Goal: Find specific page/section: Find specific page/section

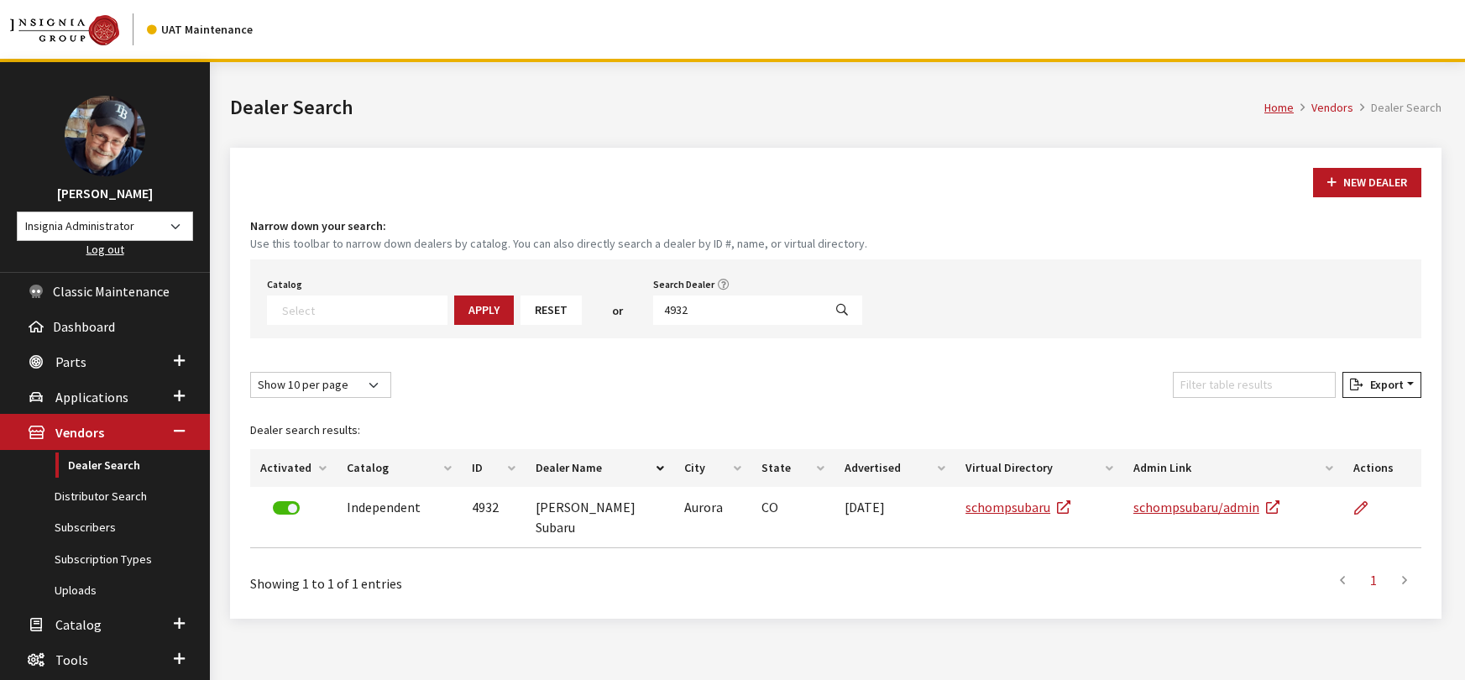
select select
click at [71, 361] on span "Parts" at bounding box center [70, 361] width 31 height 17
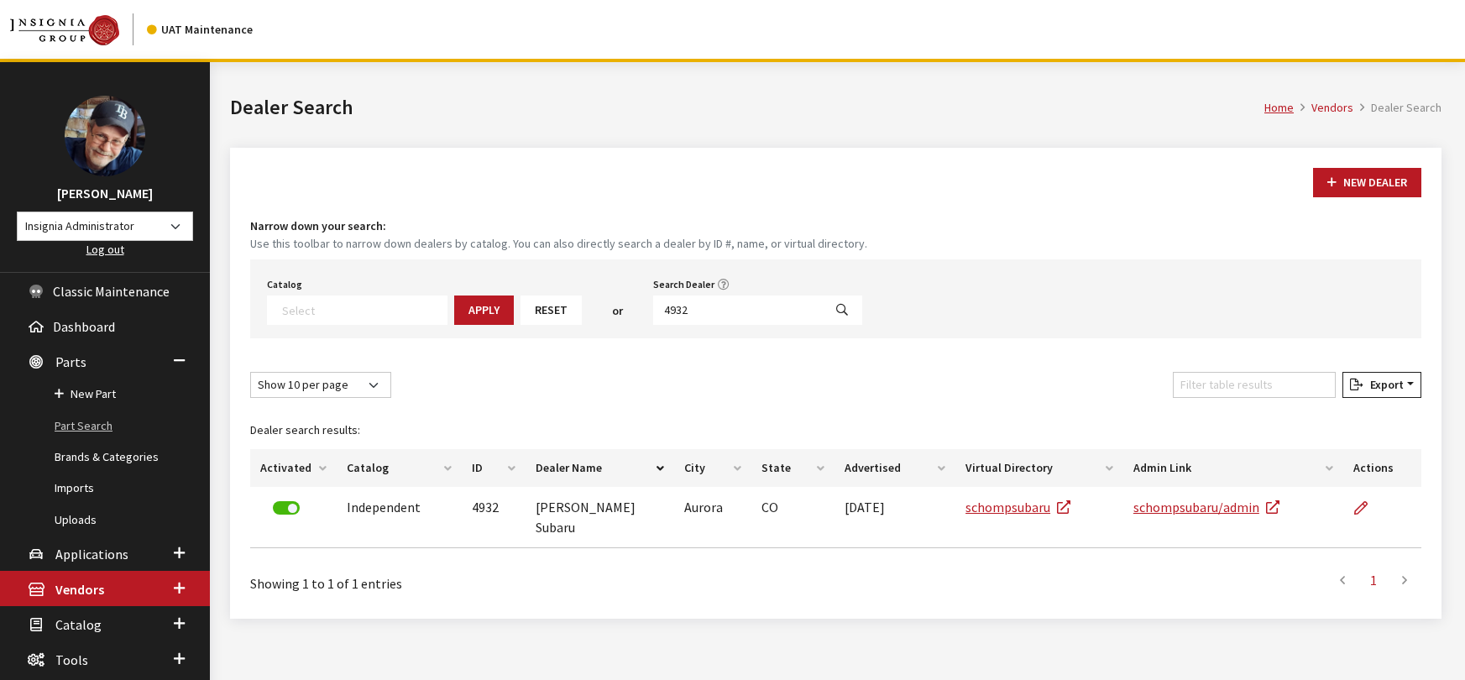
click at [84, 423] on link "Part Search" at bounding box center [105, 426] width 210 height 31
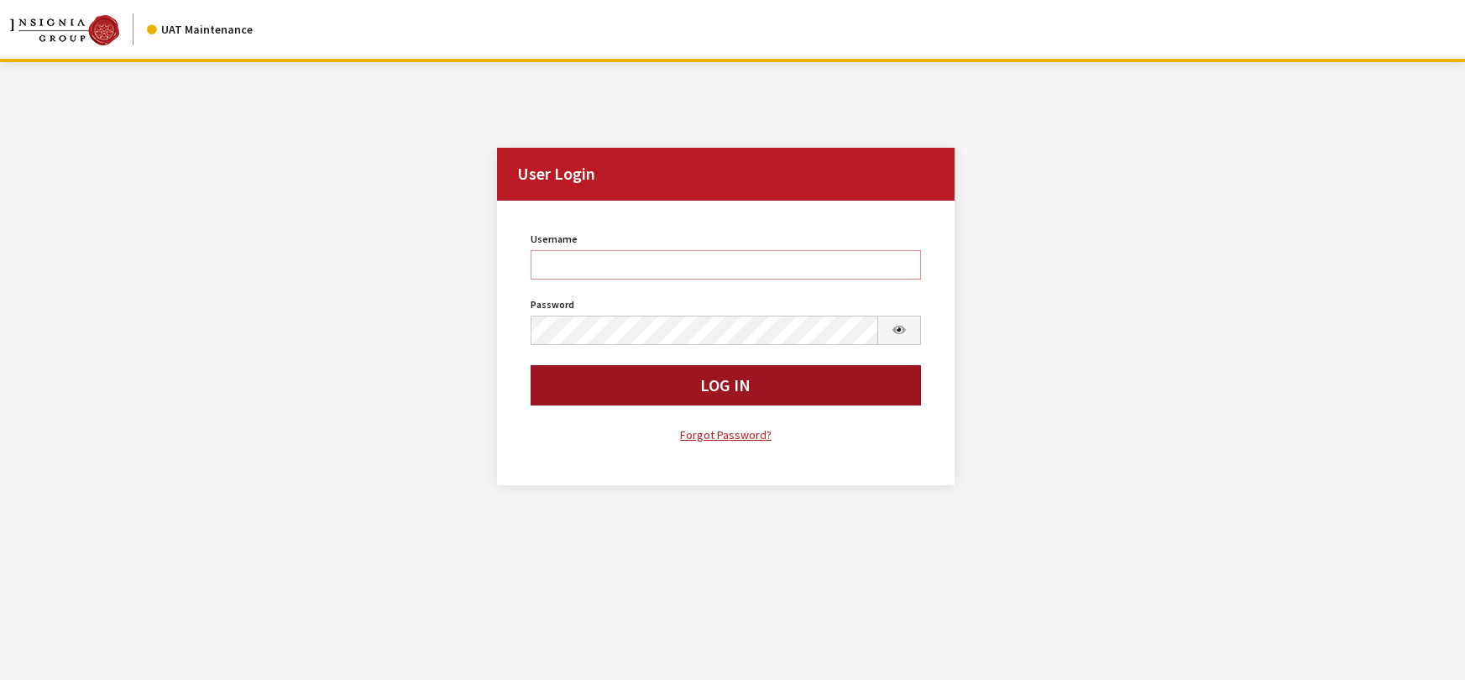
type input "rgoodwin"
click at [604, 381] on button "Log In" at bounding box center [726, 385] width 390 height 40
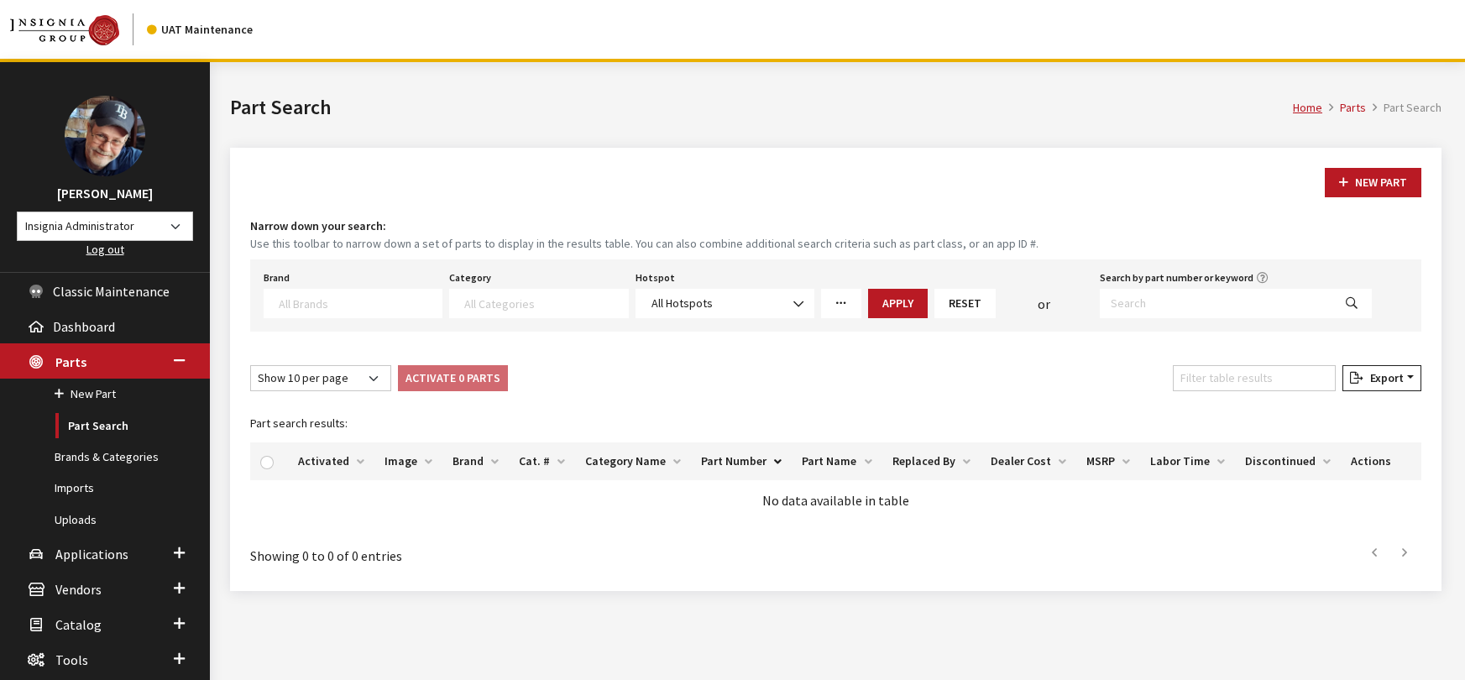
select select
click at [342, 303] on textarea "Search" at bounding box center [360, 303] width 163 height 15
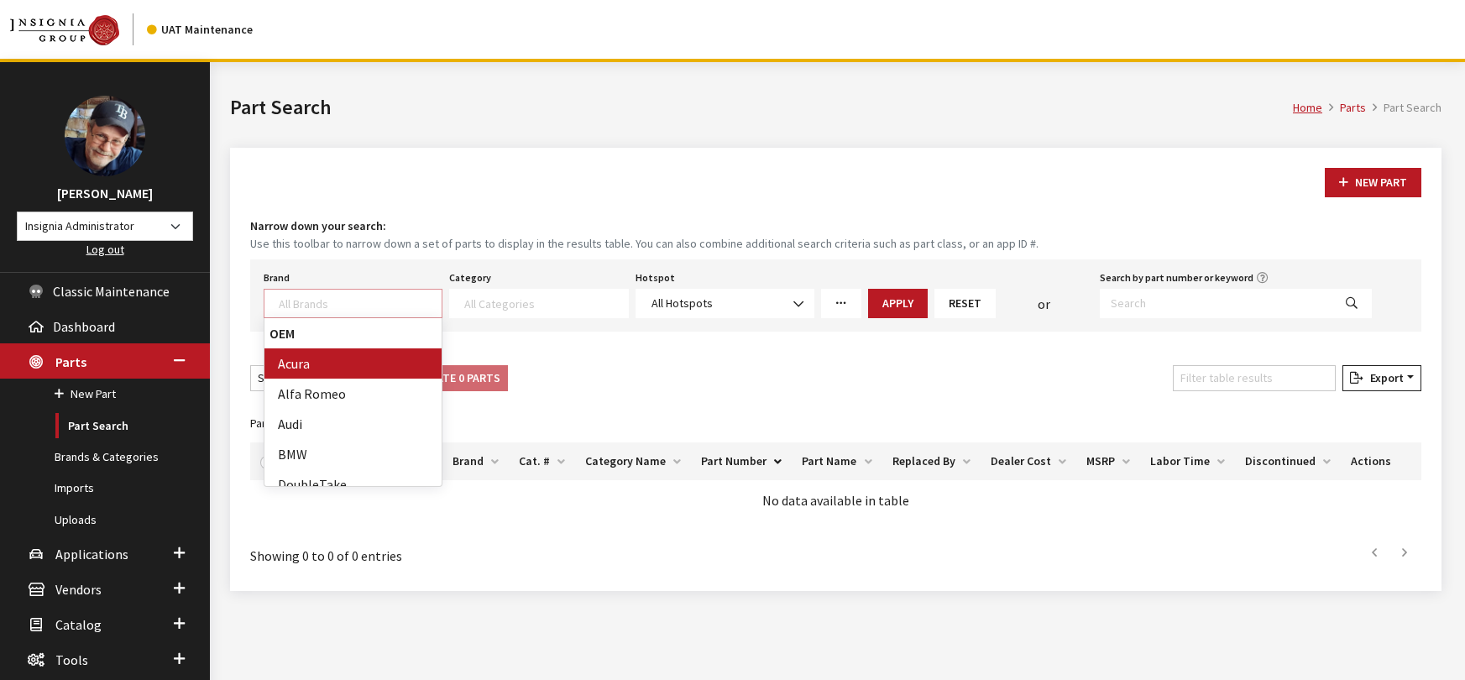
scroll to position [1, 0]
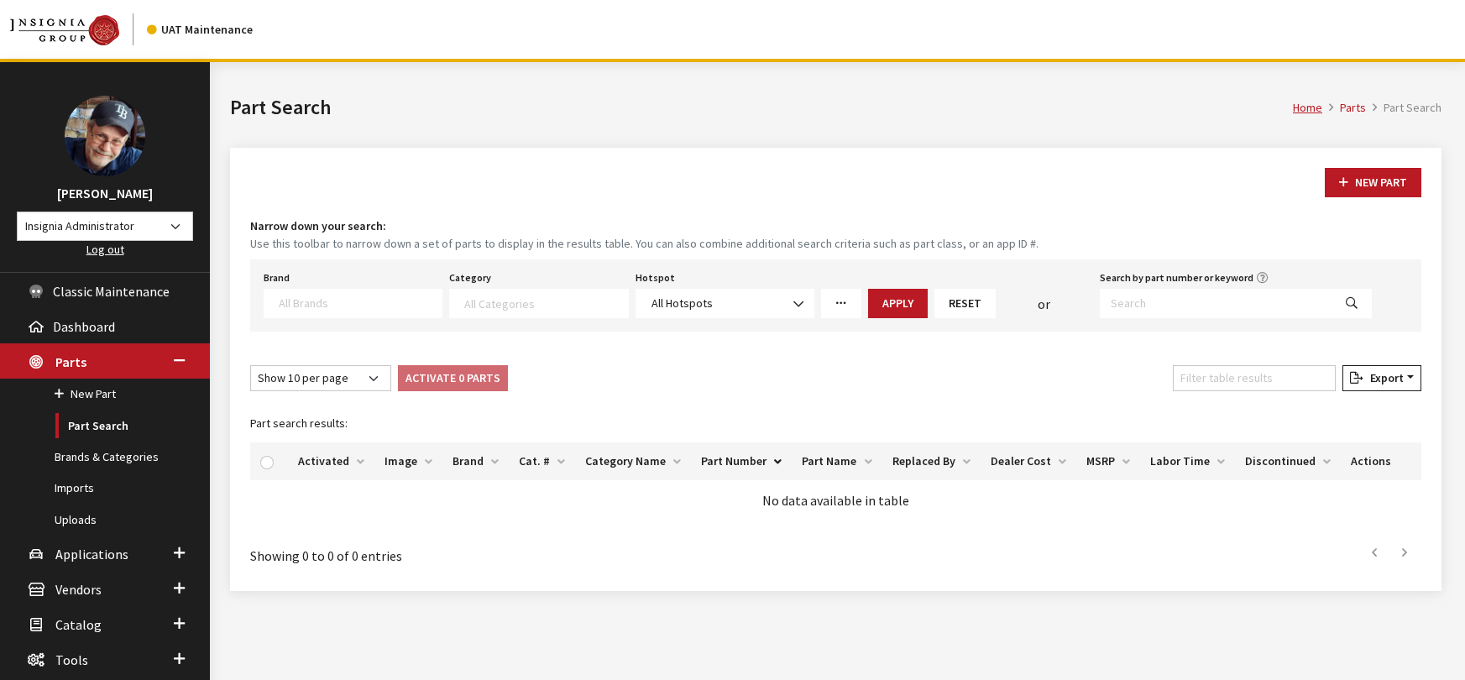
click at [837, 299] on icon "More Filters" at bounding box center [841, 304] width 12 height 12
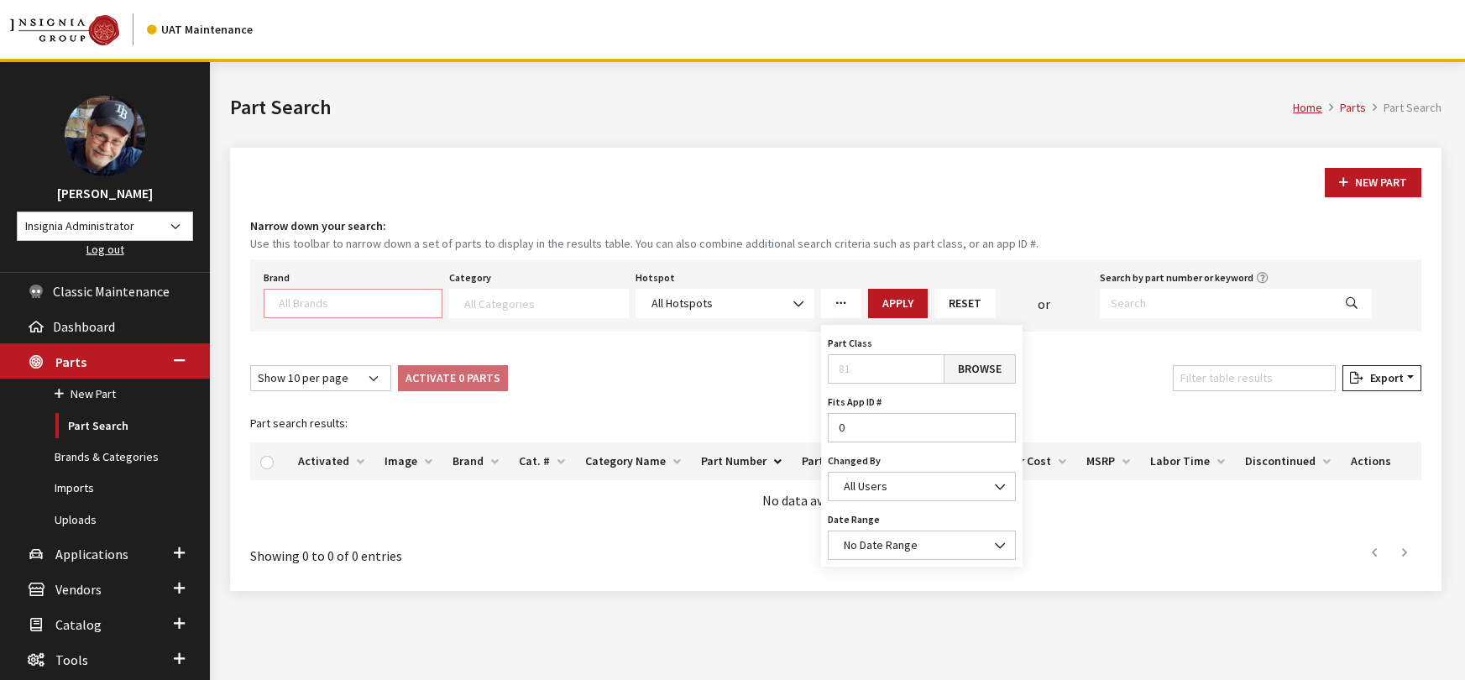
click at [343, 303] on textarea "Search" at bounding box center [360, 303] width 163 height 15
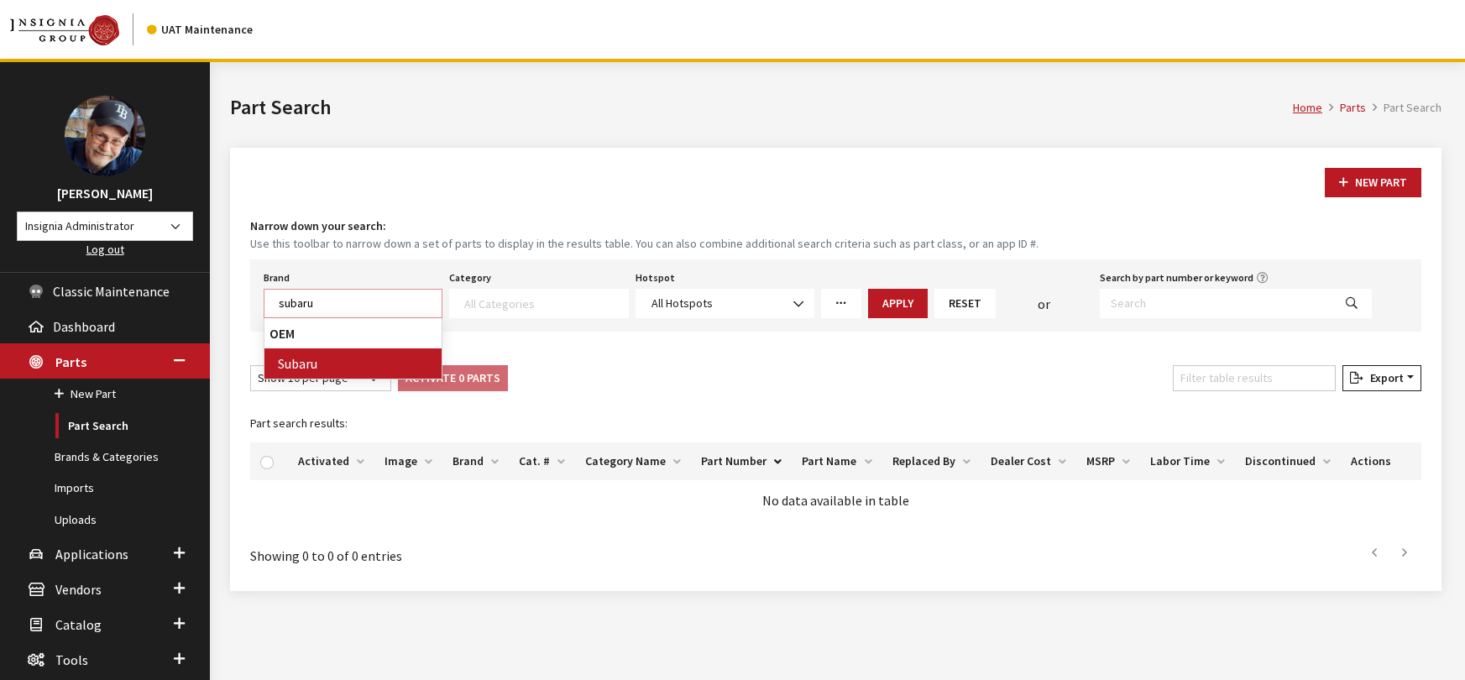
type textarea "subaru"
click at [845, 303] on icon "More Filters" at bounding box center [841, 304] width 12 height 12
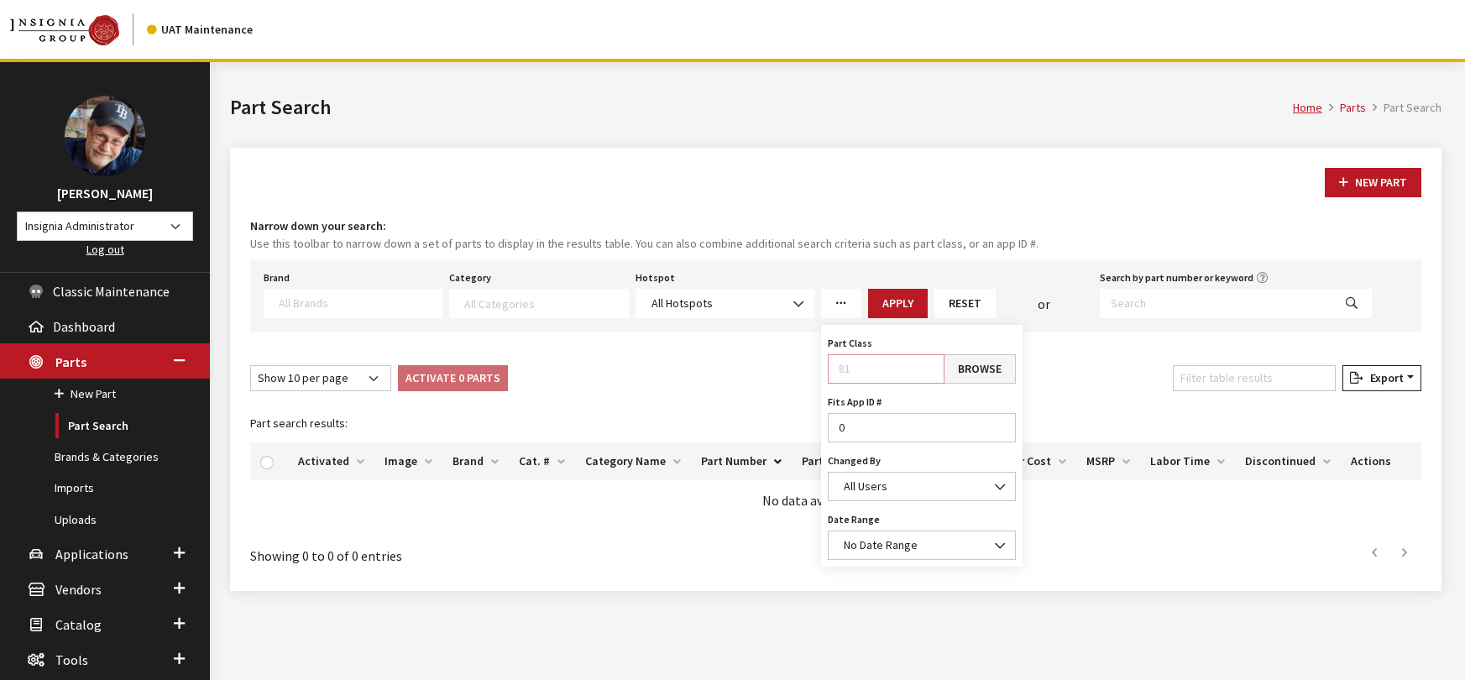
click at [876, 368] on input "Part Class" at bounding box center [886, 368] width 117 height 29
type input "249"
click at [981, 367] on link "Browse" at bounding box center [980, 368] width 72 height 29
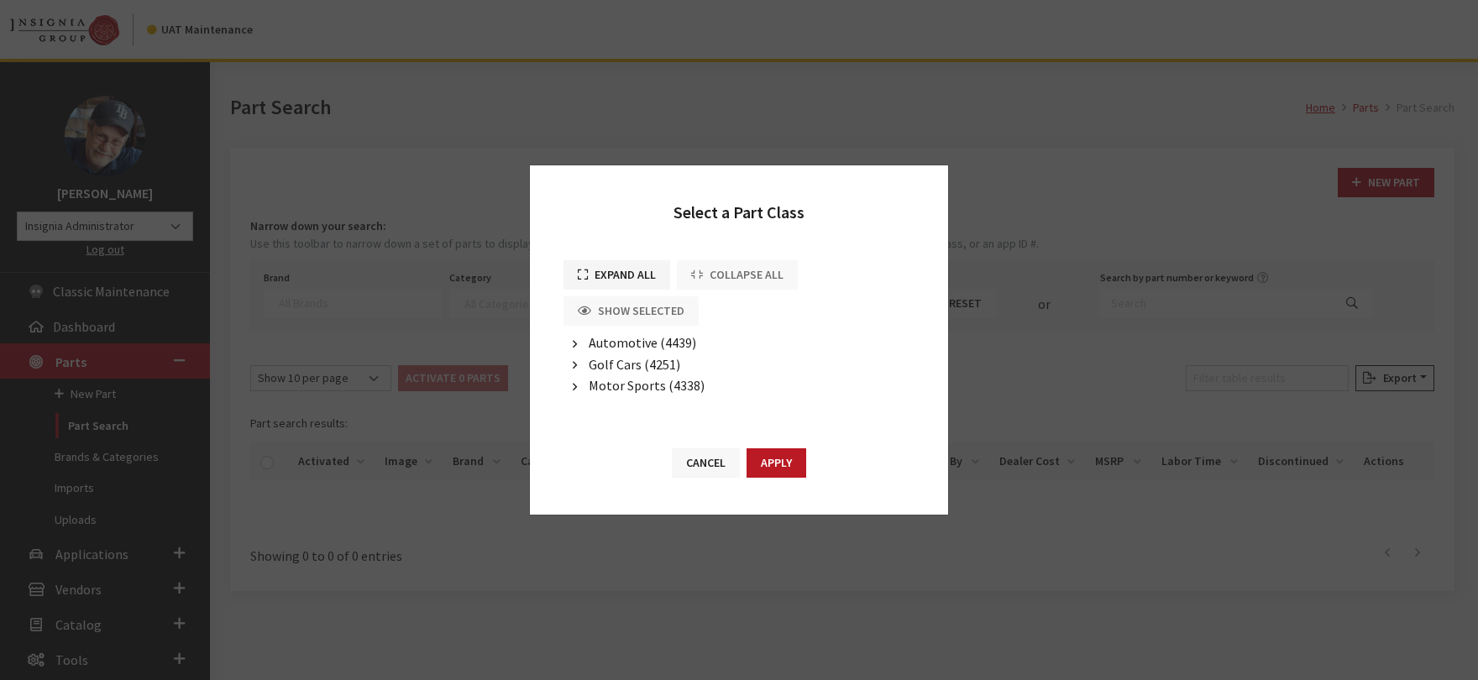
click at [714, 461] on button "Cancel" at bounding box center [706, 462] width 68 height 29
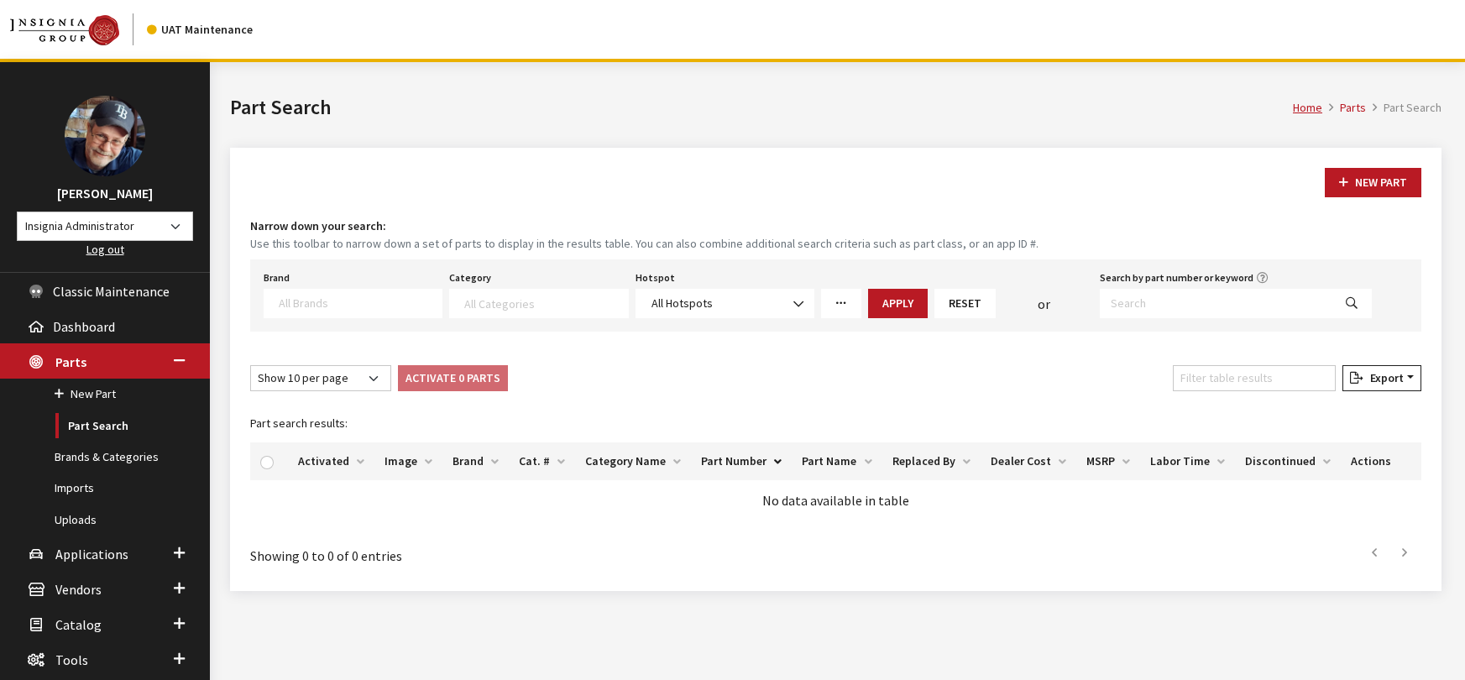
click at [848, 299] on link "More Filters" at bounding box center [841, 303] width 40 height 29
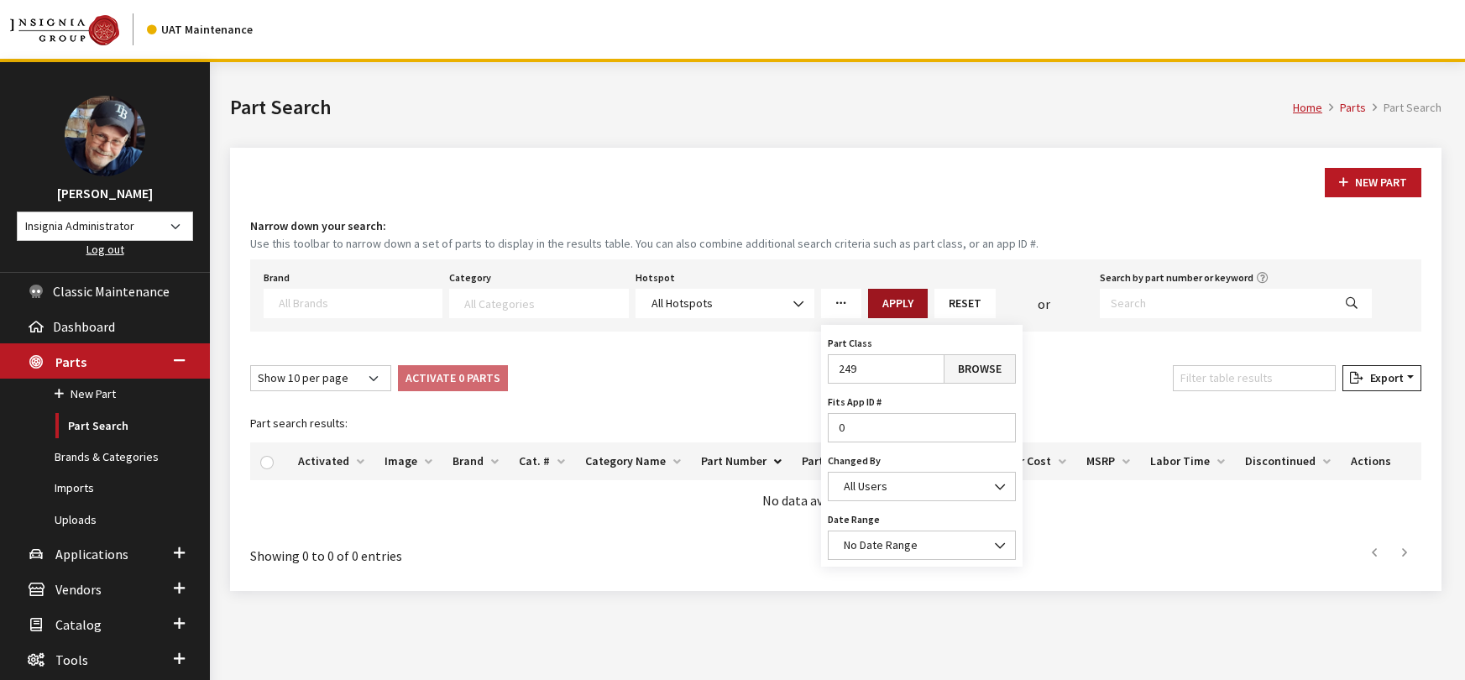
click at [896, 301] on button "Apply" at bounding box center [898, 303] width 60 height 29
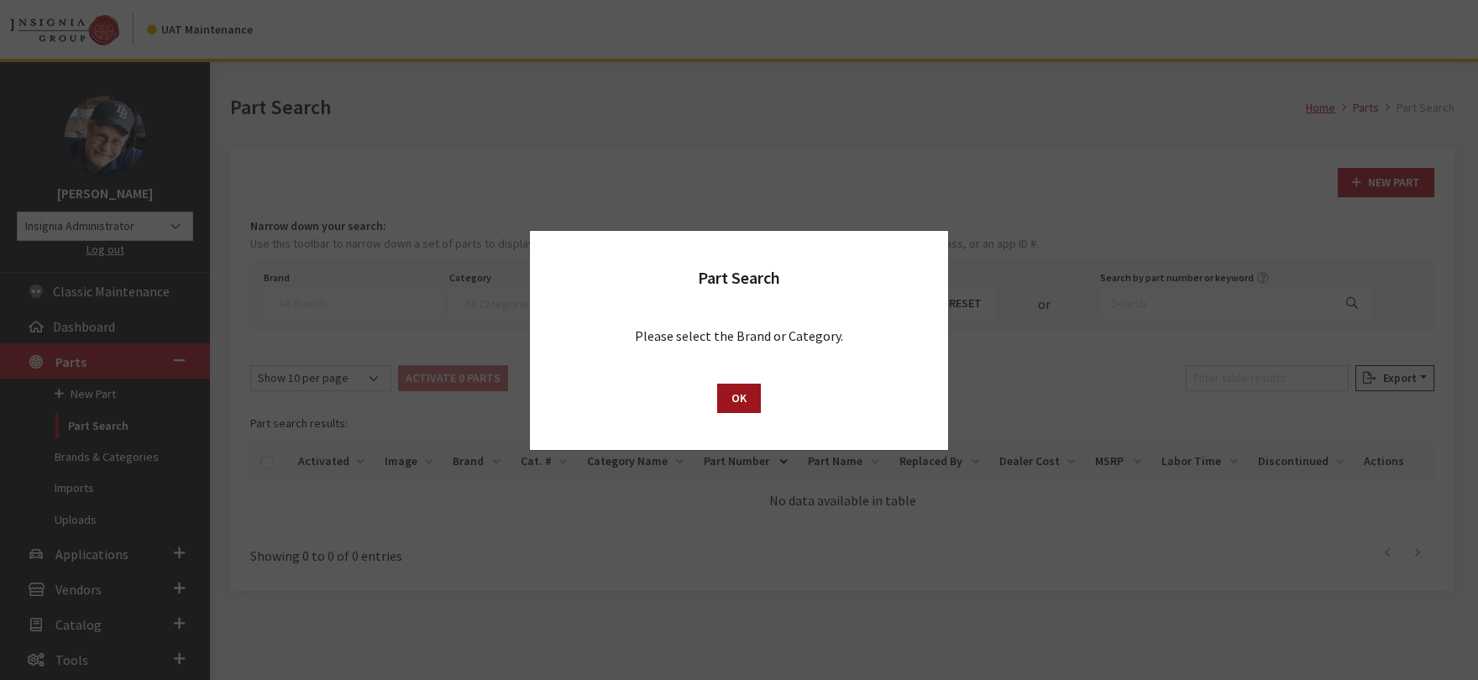
click at [737, 395] on button "OK" at bounding box center [739, 398] width 44 height 29
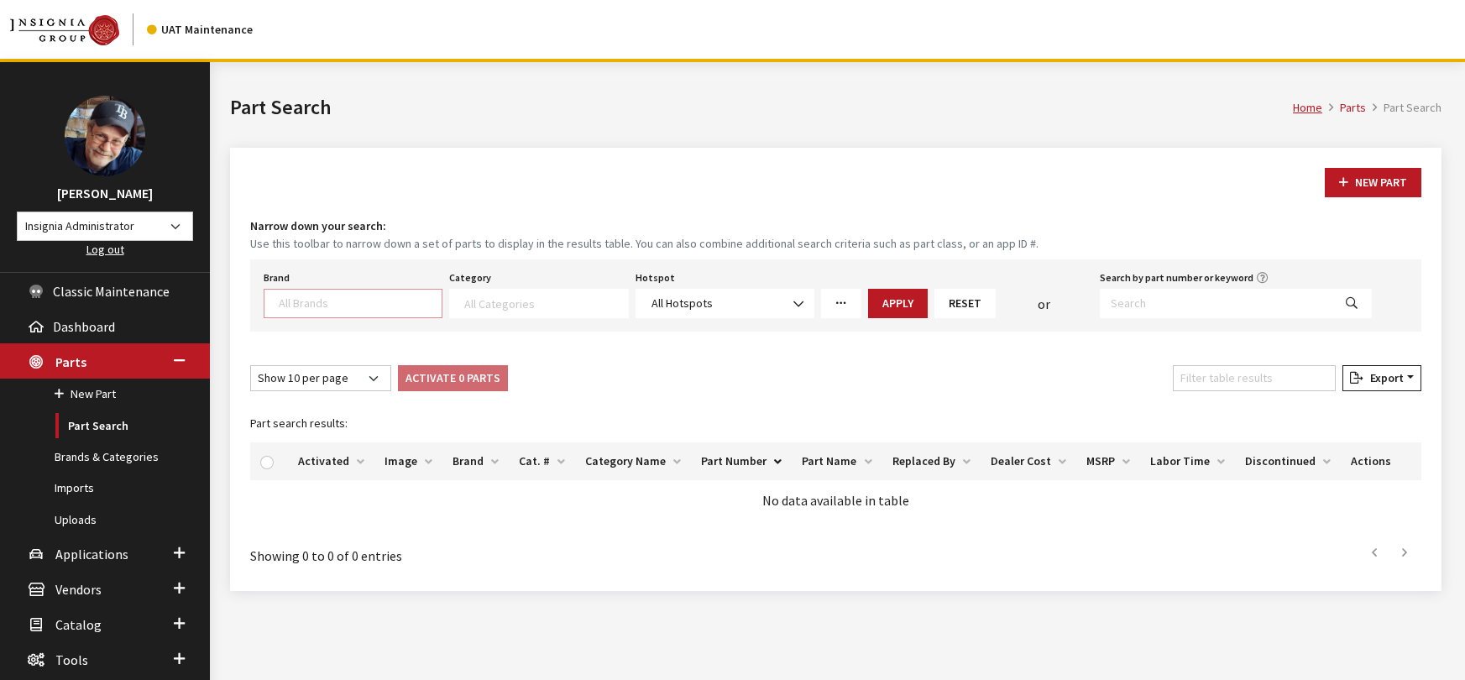
click at [359, 301] on textarea "Search" at bounding box center [360, 303] width 163 height 15
type textarea "su"
select select "25"
click at [893, 298] on button "Apply" at bounding box center [898, 303] width 60 height 29
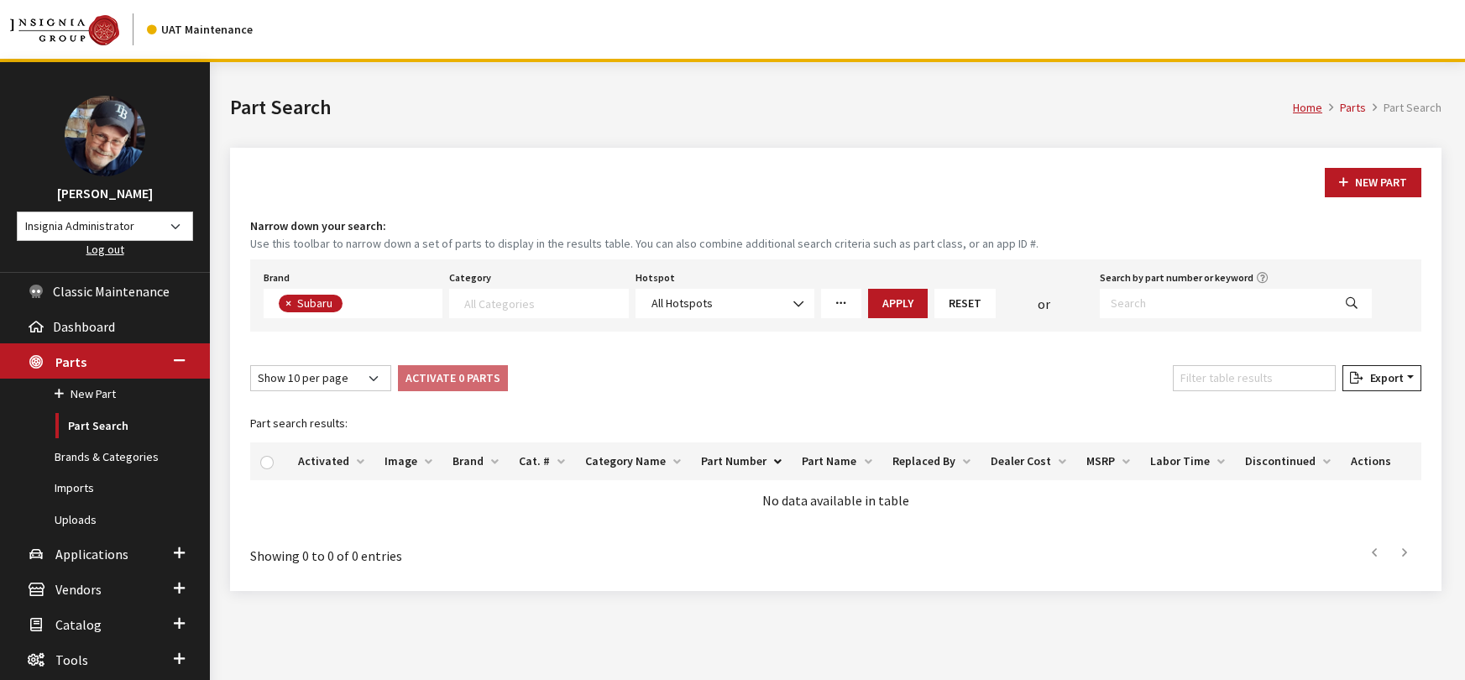
click at [845, 305] on icon "More Filters" at bounding box center [841, 304] width 12 height 12
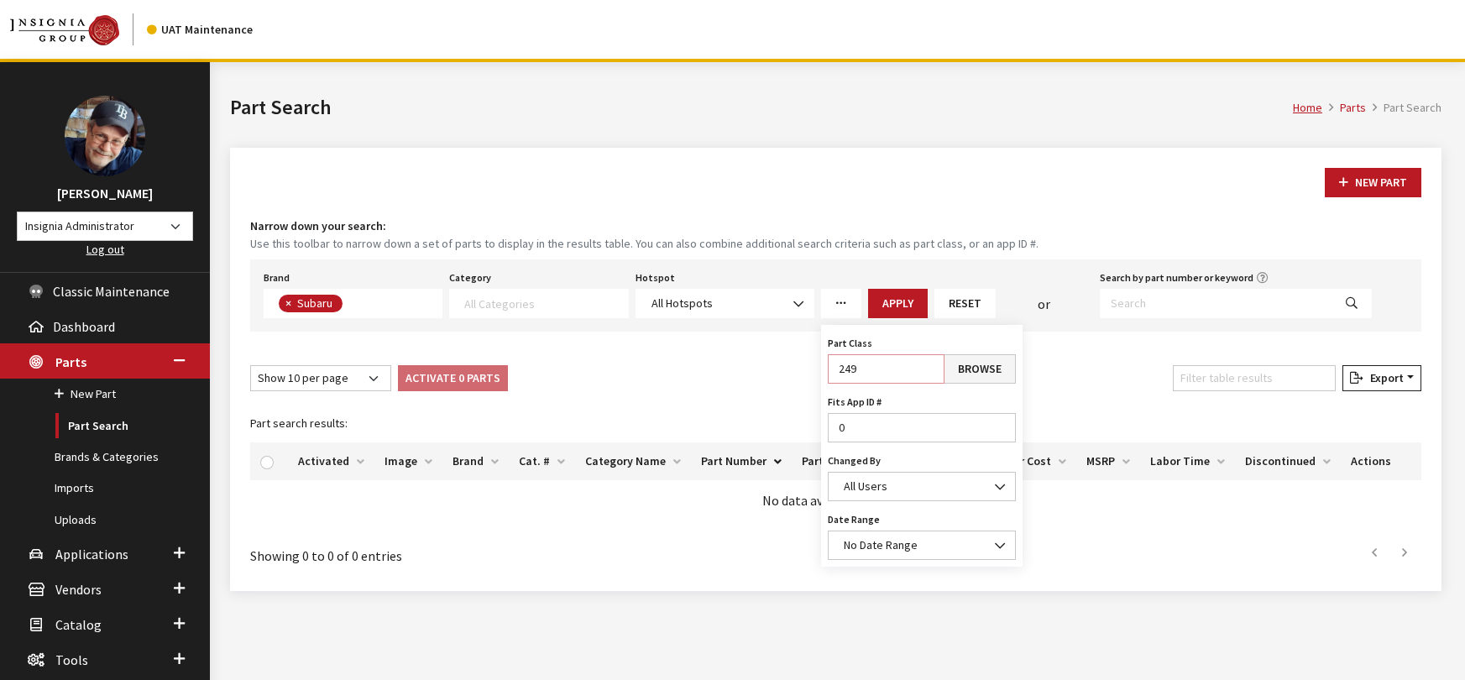
drag, startPoint x: 865, startPoint y: 368, endPoint x: 802, endPoint y: 372, distance: 63.1
click at [802, 372] on div "New Part Narrow down your search: Use this toolbar to narrow down a set of part…" at bounding box center [835, 369] width 1211 height 443
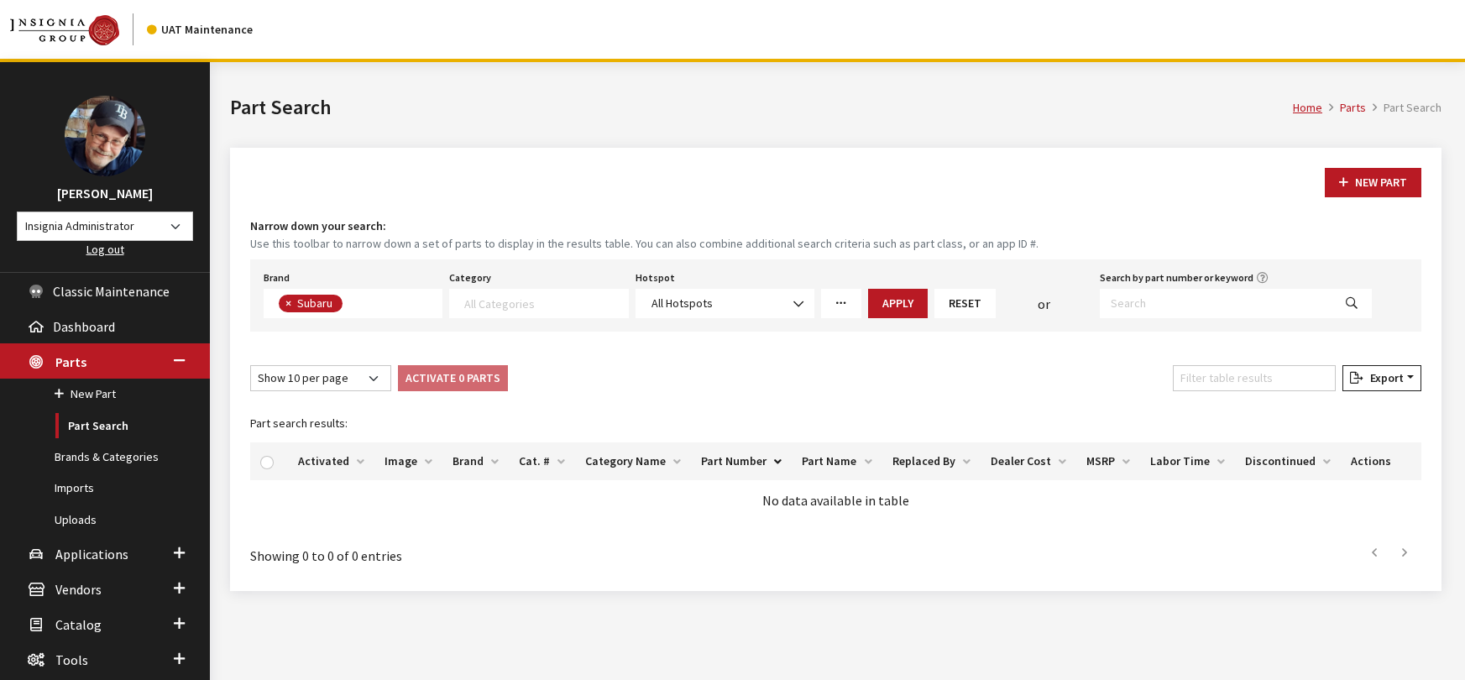
drag, startPoint x: 848, startPoint y: 295, endPoint x: 834, endPoint y: 322, distance: 30.4
click at [846, 296] on link "More Filters" at bounding box center [841, 303] width 40 height 29
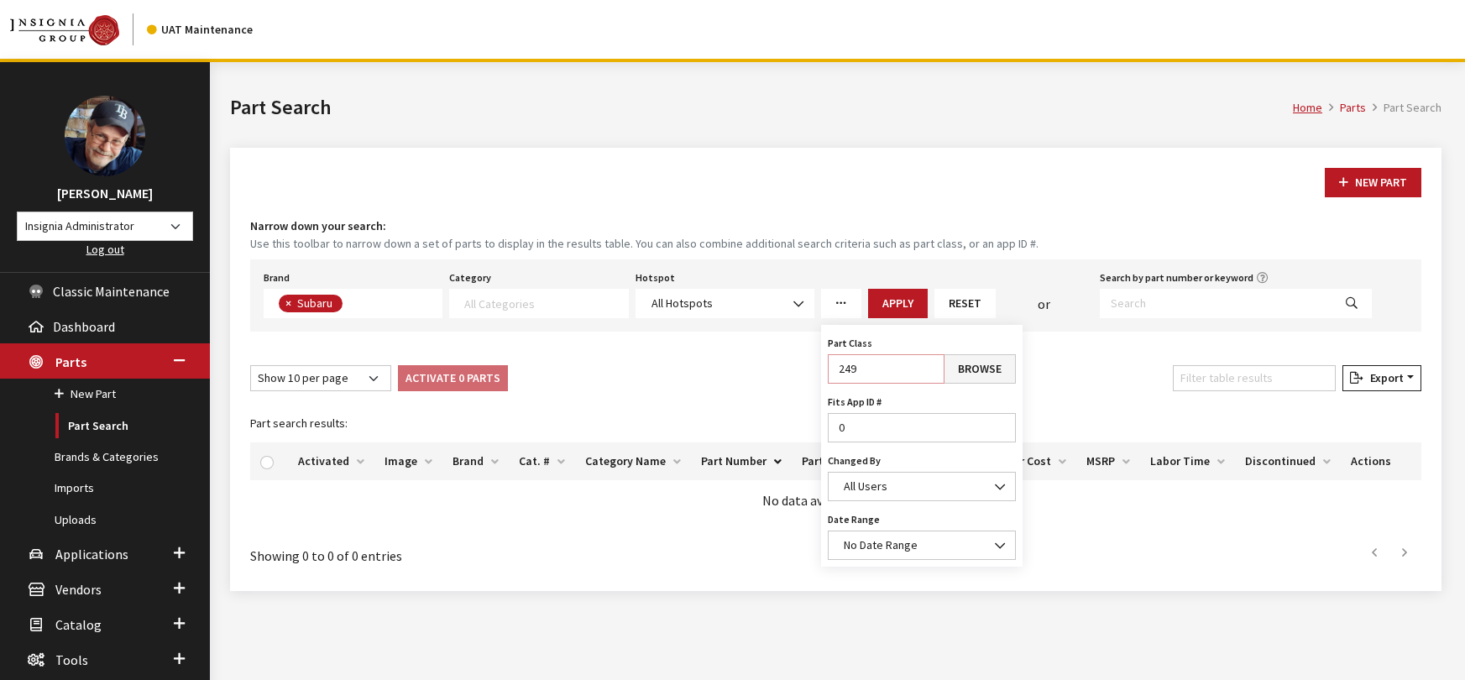
click at [848, 368] on input "249" at bounding box center [886, 368] width 117 height 29
click at [891, 305] on button "Apply" at bounding box center [898, 303] width 60 height 29
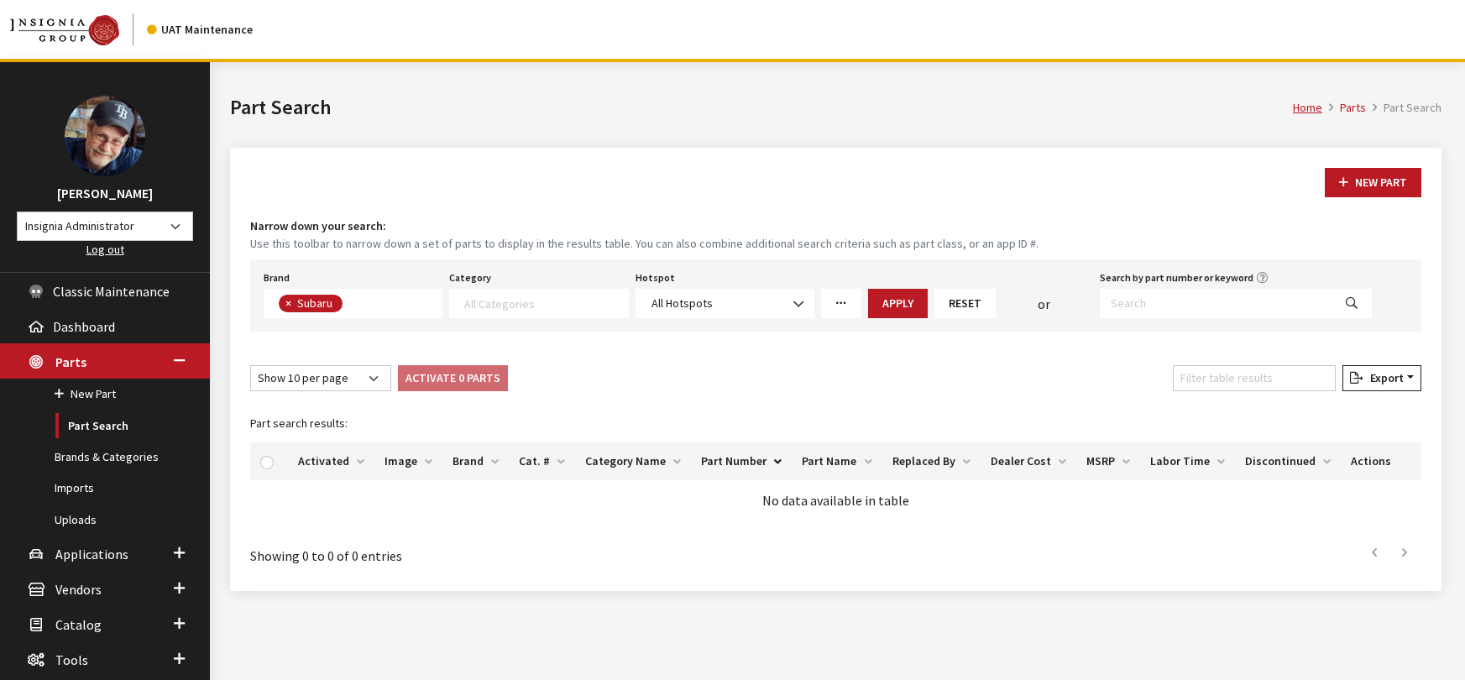
click at [842, 302] on icon "More Filters" at bounding box center [841, 304] width 12 height 12
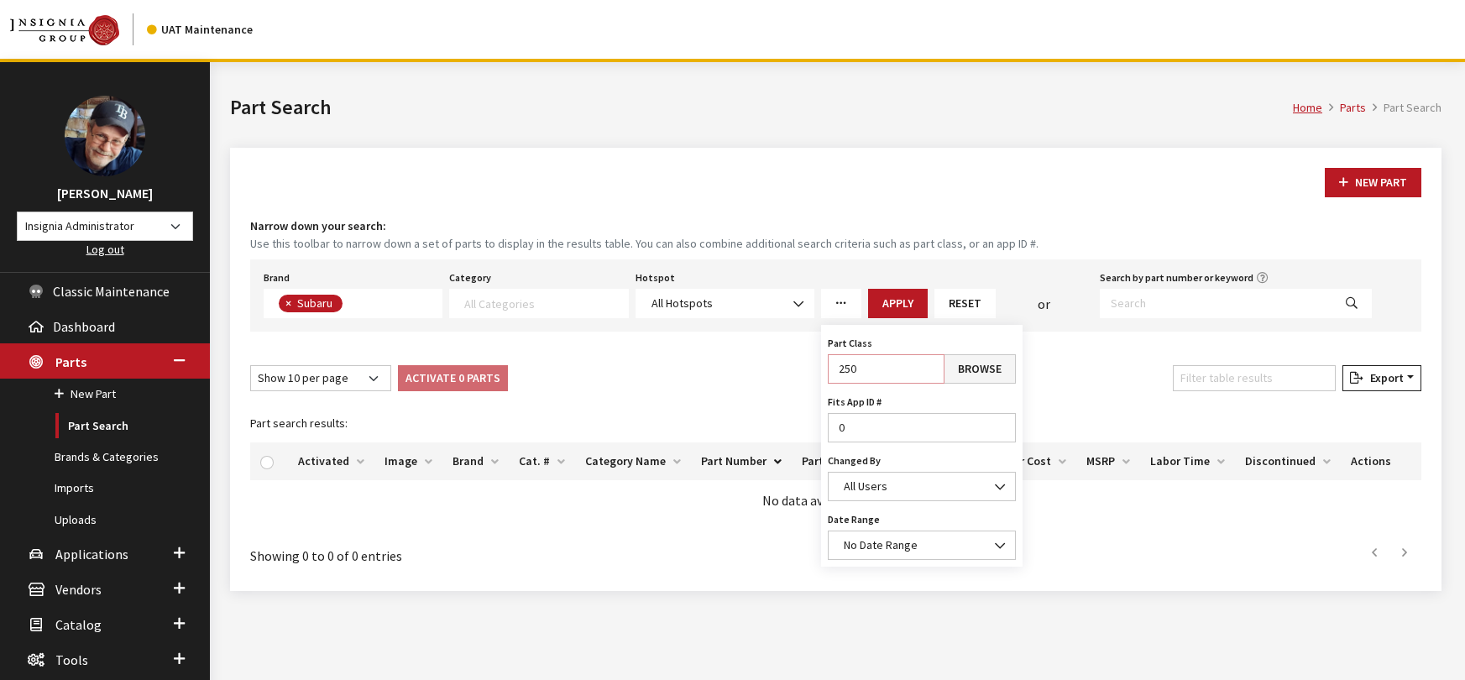
click at [838, 372] on input "250" at bounding box center [886, 368] width 117 height 29
click at [838, 371] on input "250" at bounding box center [886, 368] width 117 height 29
click at [976, 371] on link "Browse" at bounding box center [980, 368] width 72 height 29
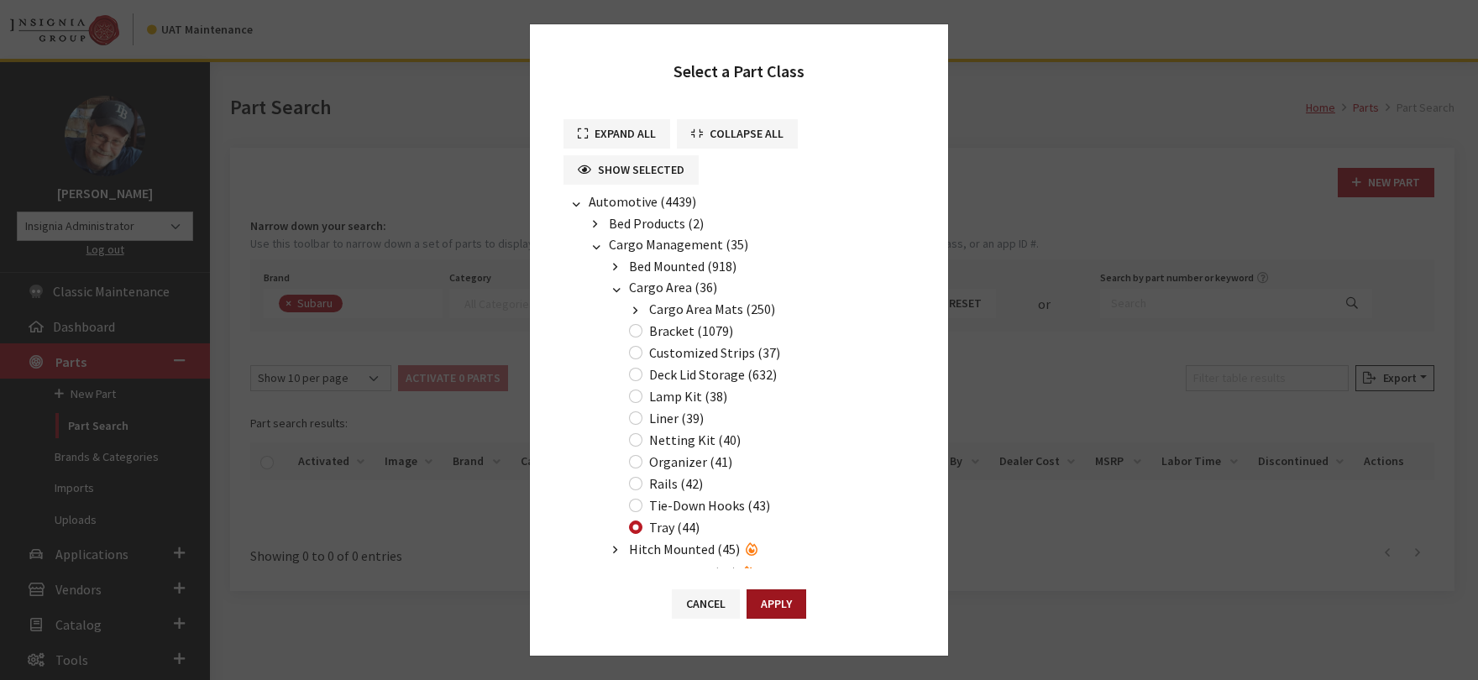
click at [774, 598] on button "Apply" at bounding box center [776, 603] width 60 height 29
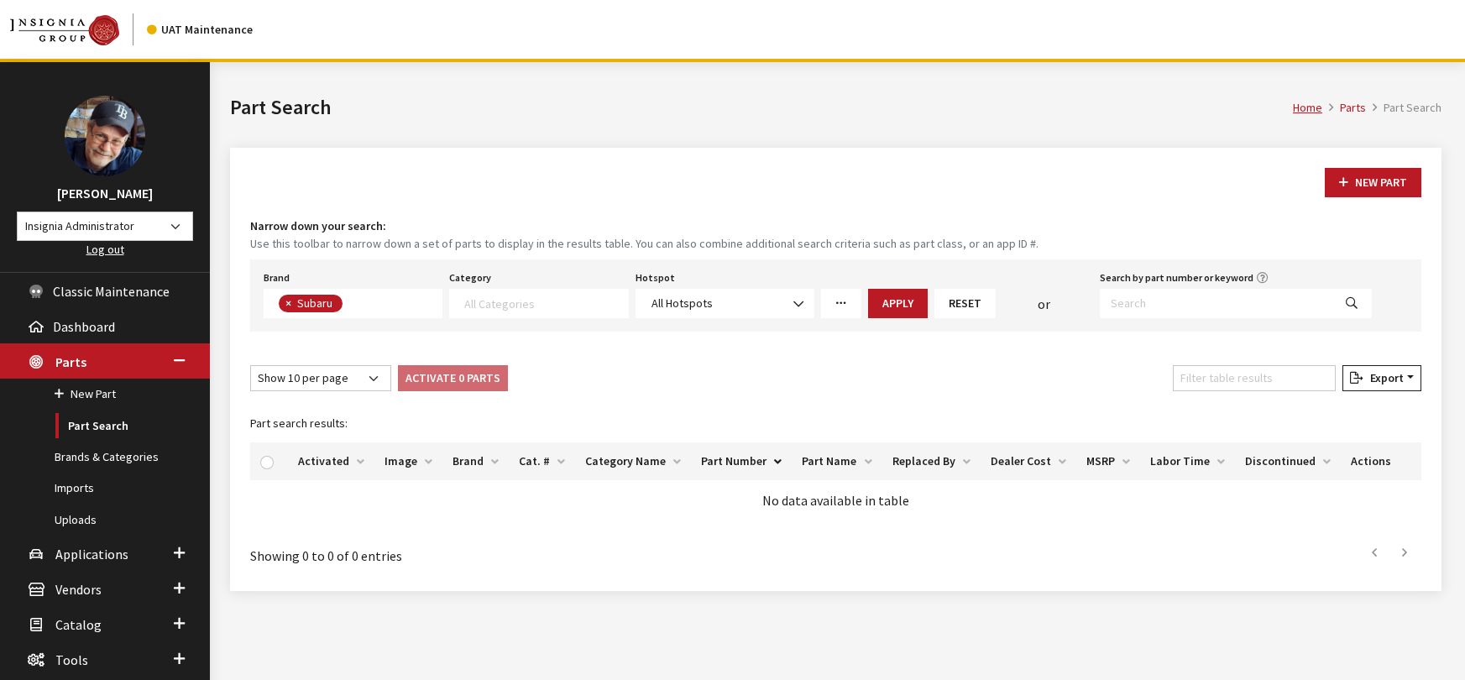
click at [848, 306] on link "More Filters" at bounding box center [841, 303] width 40 height 29
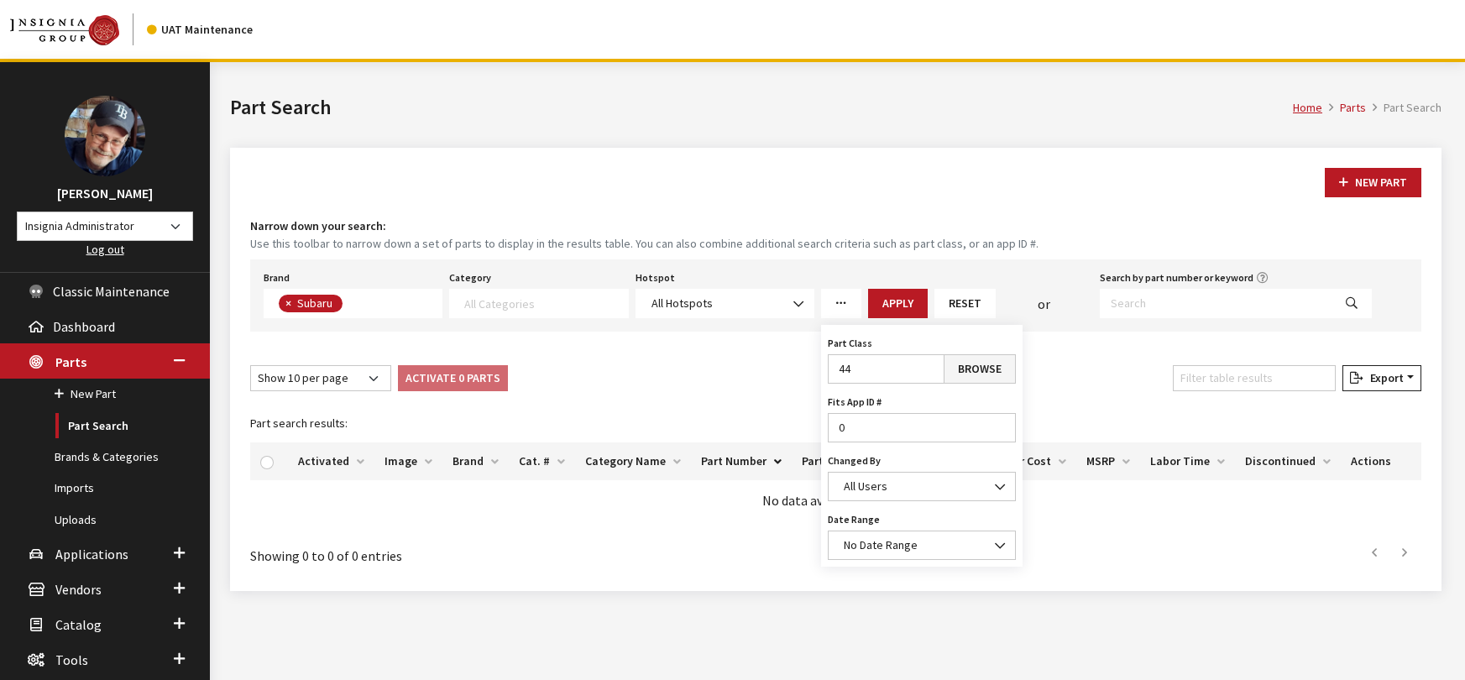
click at [840, 303] on icon "More Filters" at bounding box center [841, 304] width 12 height 12
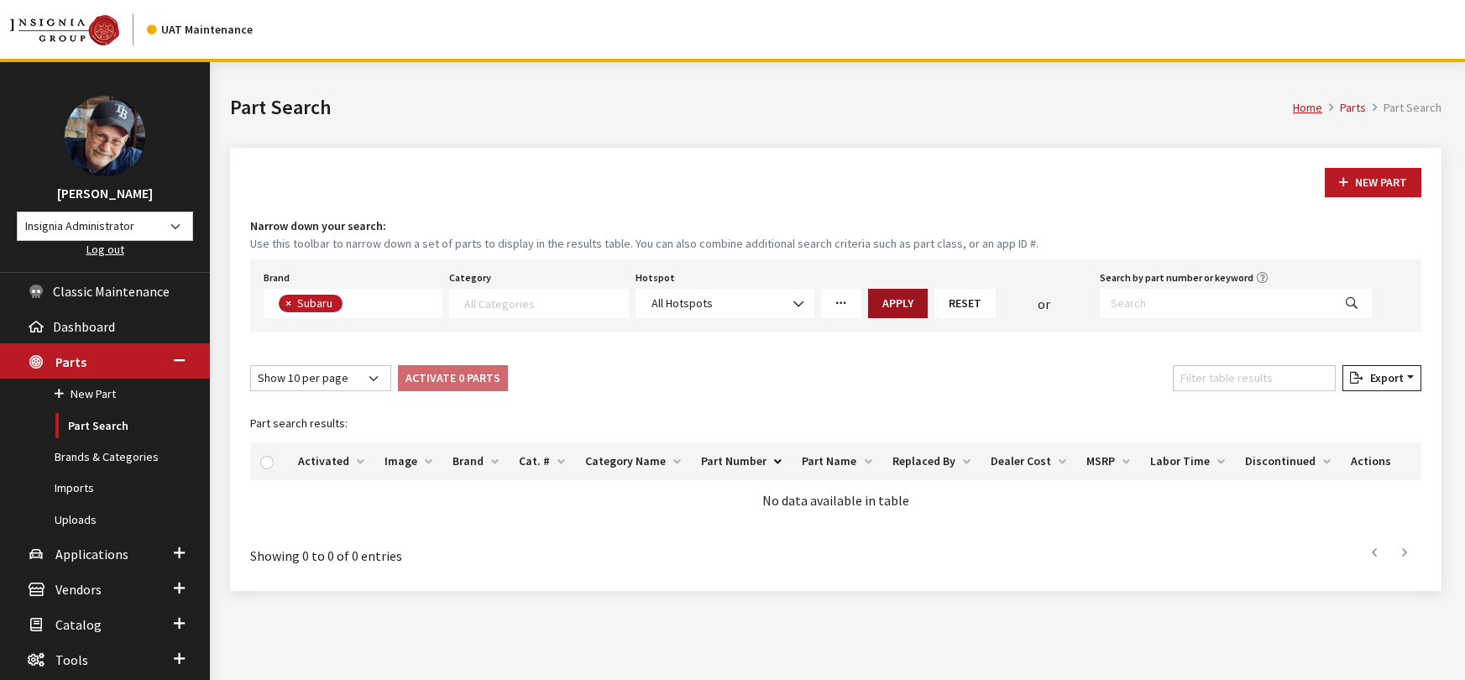
click at [895, 302] on button "Apply" at bounding box center [898, 303] width 60 height 29
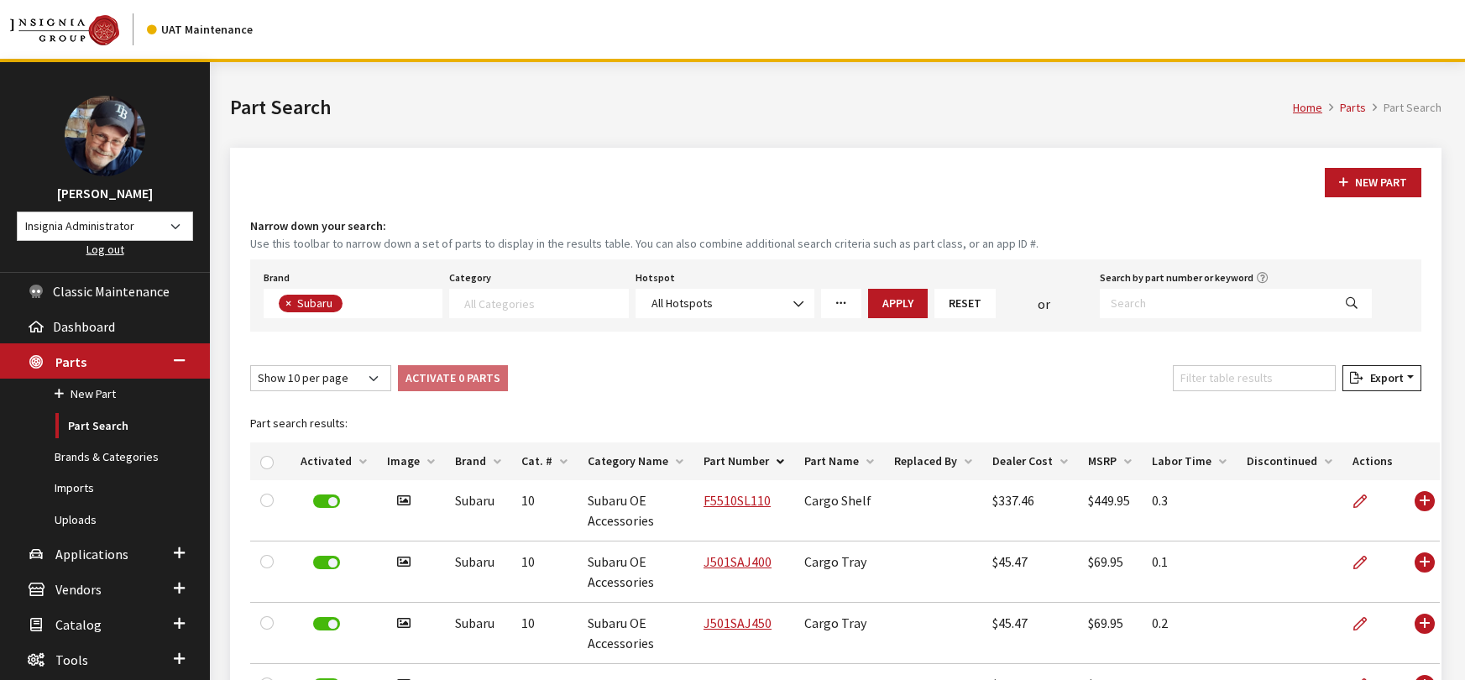
click at [350, 182] on div "New Part" at bounding box center [836, 182] width 1178 height 29
click at [841, 308] on icon "More Filters" at bounding box center [841, 304] width 12 height 12
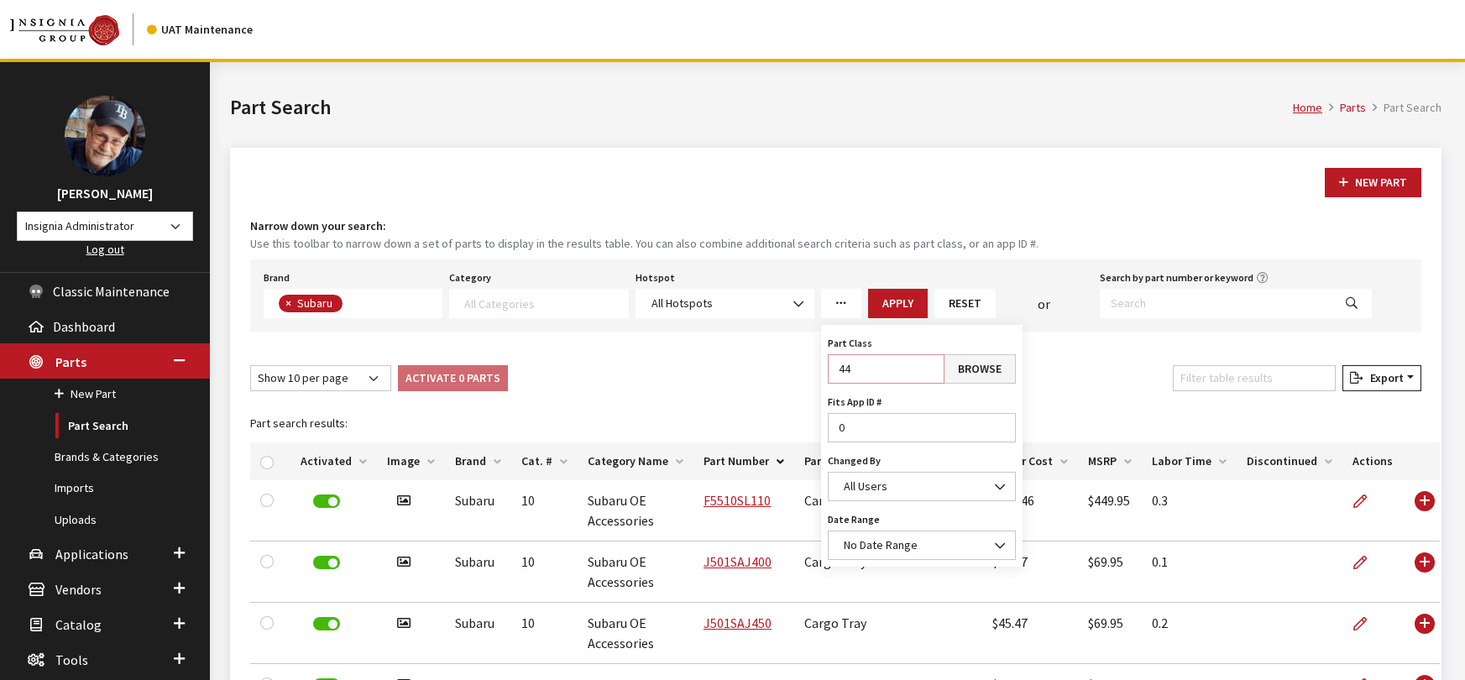
click at [857, 372] on input "44" at bounding box center [886, 368] width 117 height 29
drag, startPoint x: 862, startPoint y: 371, endPoint x: 824, endPoint y: 374, distance: 38.7
click at [824, 374] on div "Part Class 44 Browse Fits App ID # 0 Changed By [PERSON_NAME] Insignia Super-Us…" at bounding box center [921, 446] width 201 height 242
click at [978, 373] on link "Browse" at bounding box center [980, 368] width 72 height 29
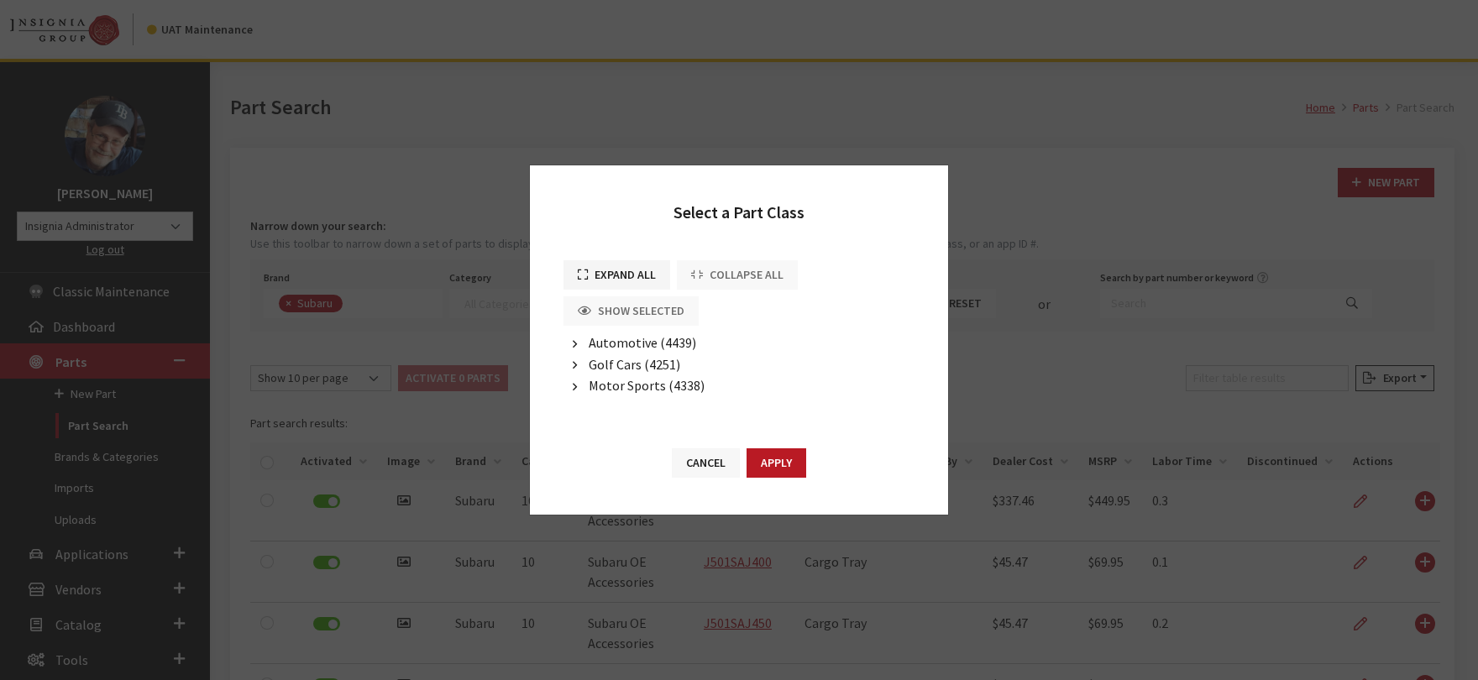
click at [693, 463] on button "Cancel" at bounding box center [706, 462] width 68 height 29
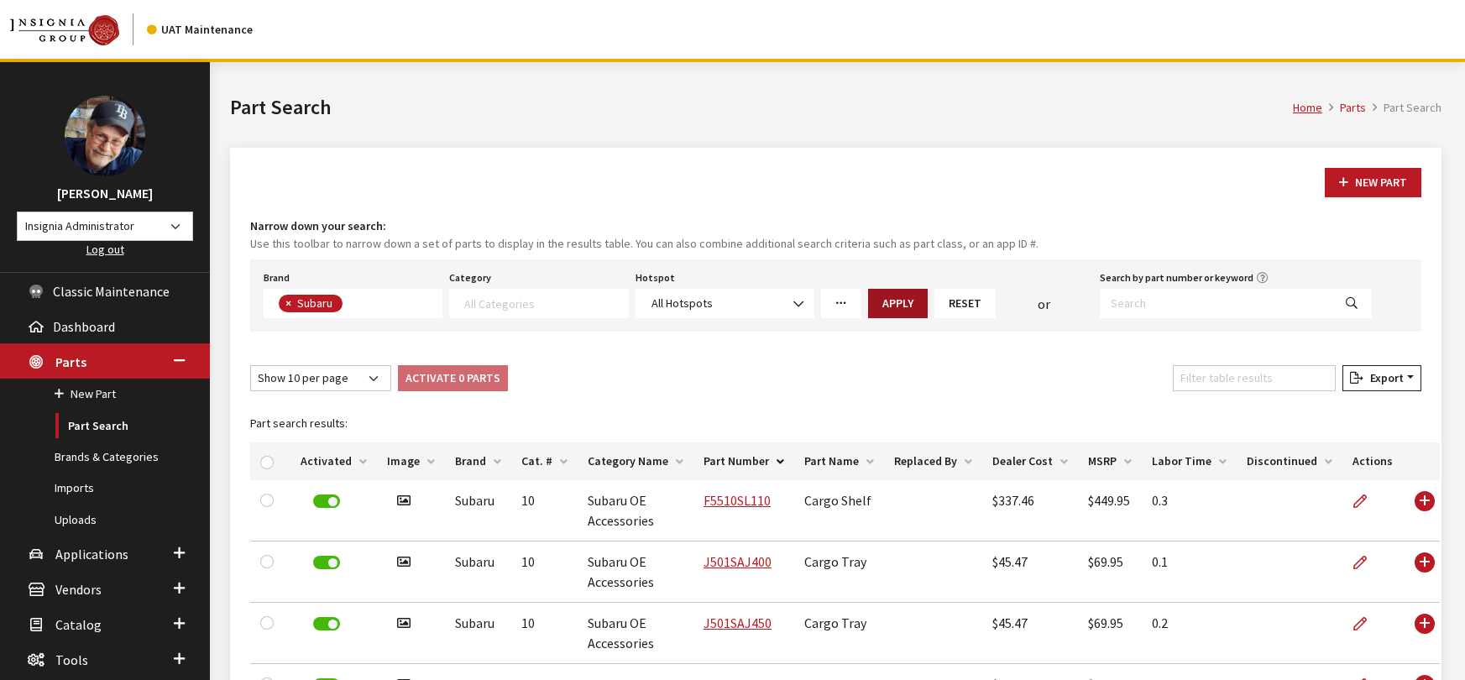
click at [892, 303] on button "Apply" at bounding box center [898, 303] width 60 height 29
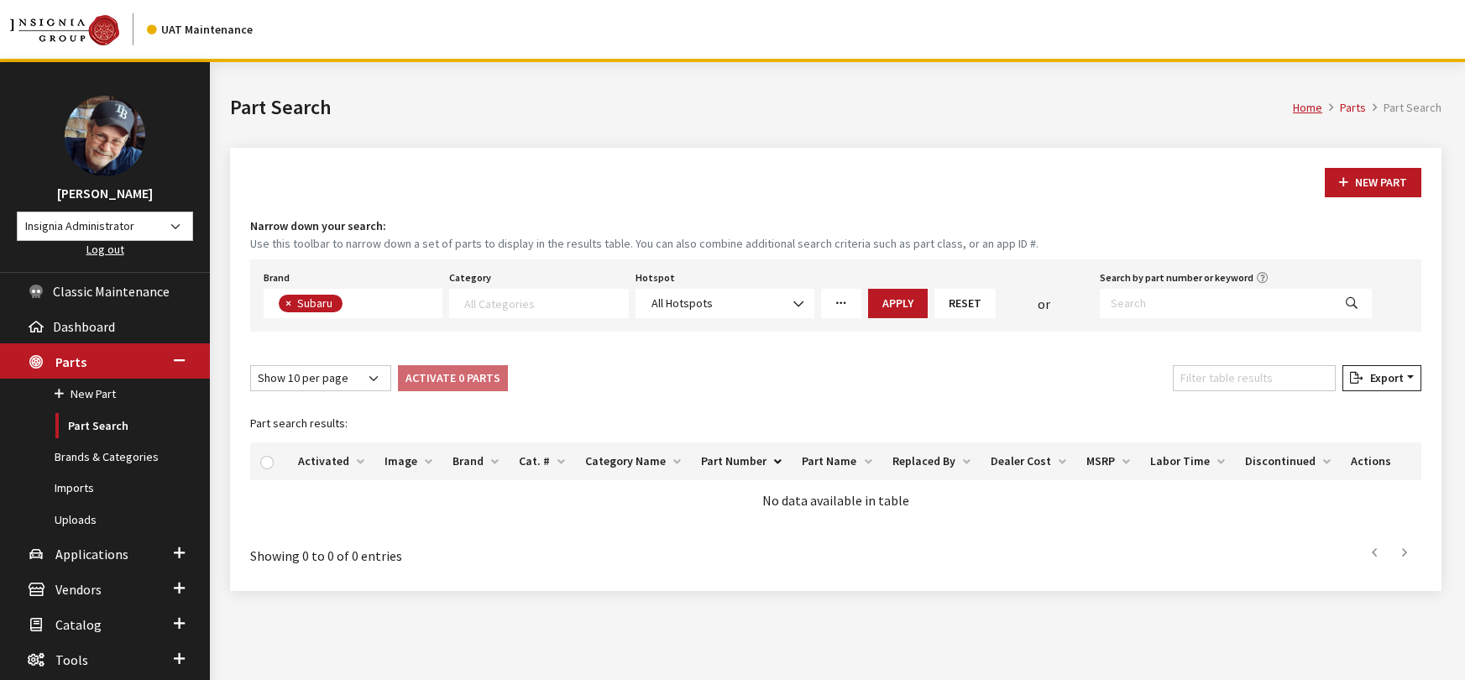
click at [846, 306] on icon "More Filters" at bounding box center [841, 304] width 12 height 12
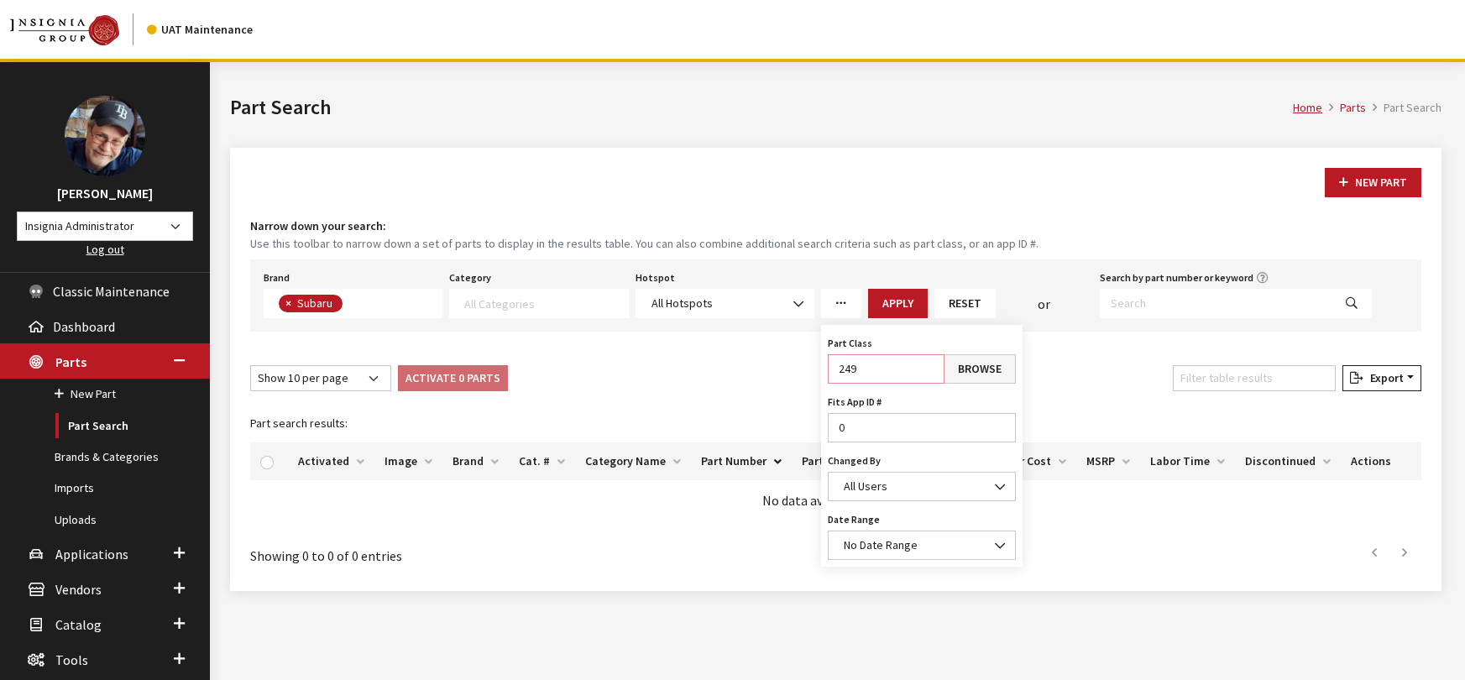
click at [853, 369] on input "249" at bounding box center [886, 368] width 117 height 29
type input "44"
click at [895, 298] on button "Apply" at bounding box center [898, 303] width 60 height 29
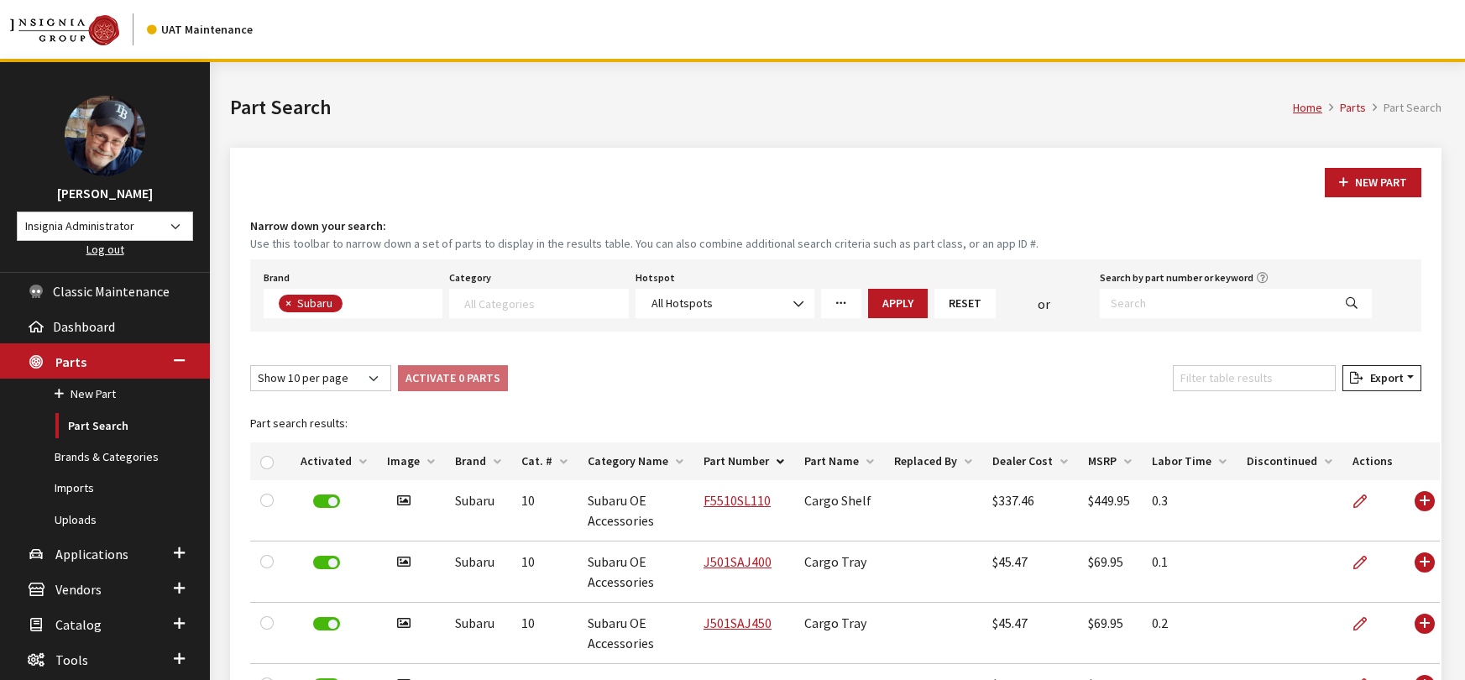
click at [850, 301] on link "More Filters" at bounding box center [841, 303] width 40 height 29
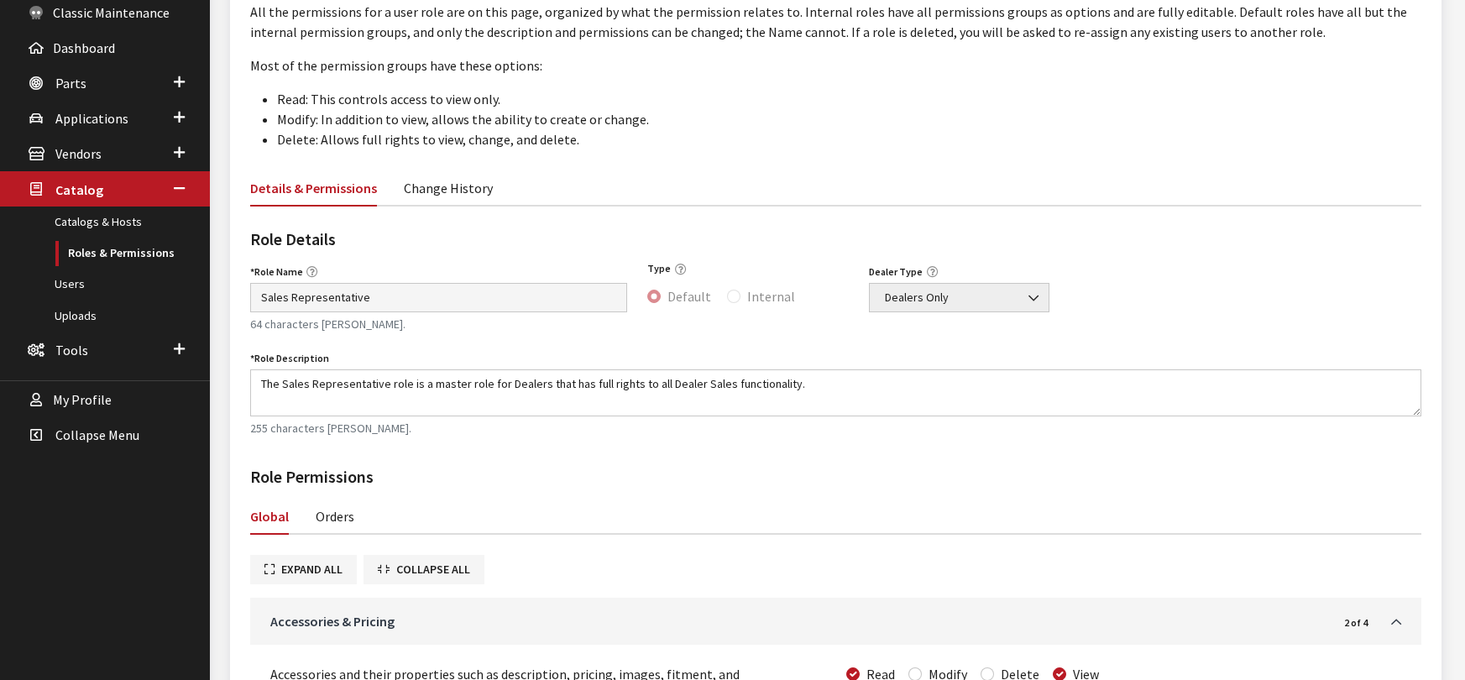
scroll to position [249, 0]
